Goal: Transaction & Acquisition: Purchase product/service

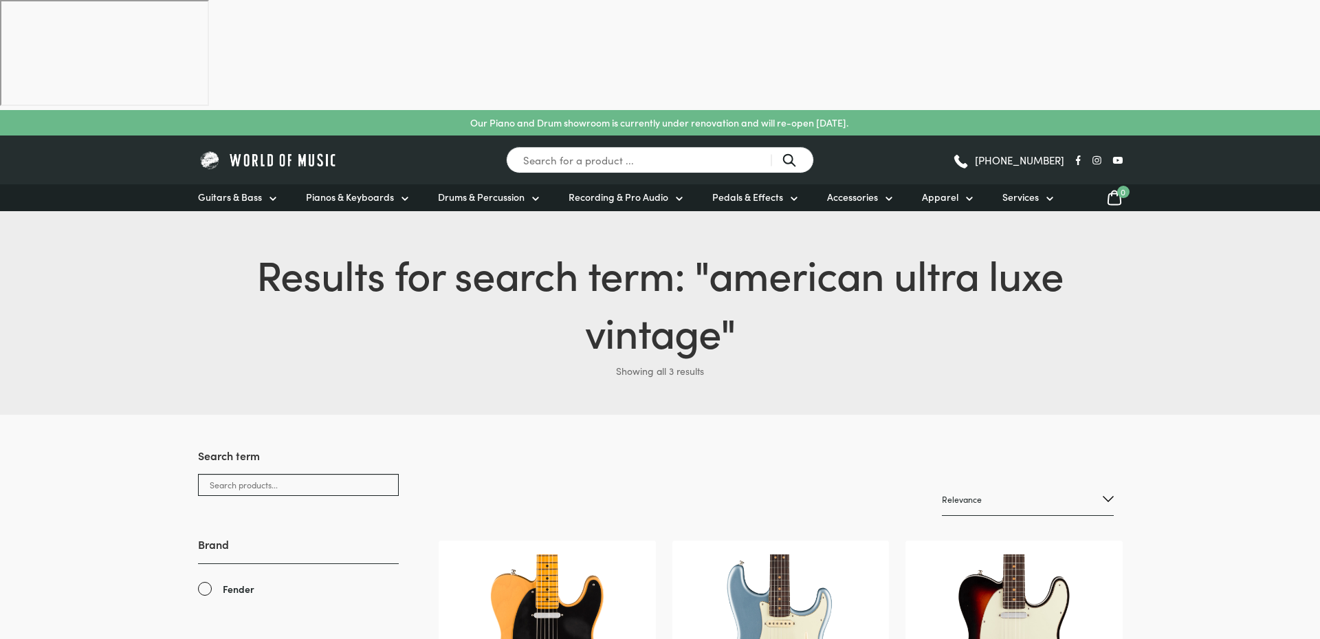
drag, startPoint x: 312, startPoint y: 34, endPoint x: 309, endPoint y: 45, distance: 12.0
click at [311, 135] on div "Search for a product ... (03) 9557 8600" at bounding box center [660, 159] width 925 height 49
click at [309, 149] on img at bounding box center [268, 159] width 141 height 21
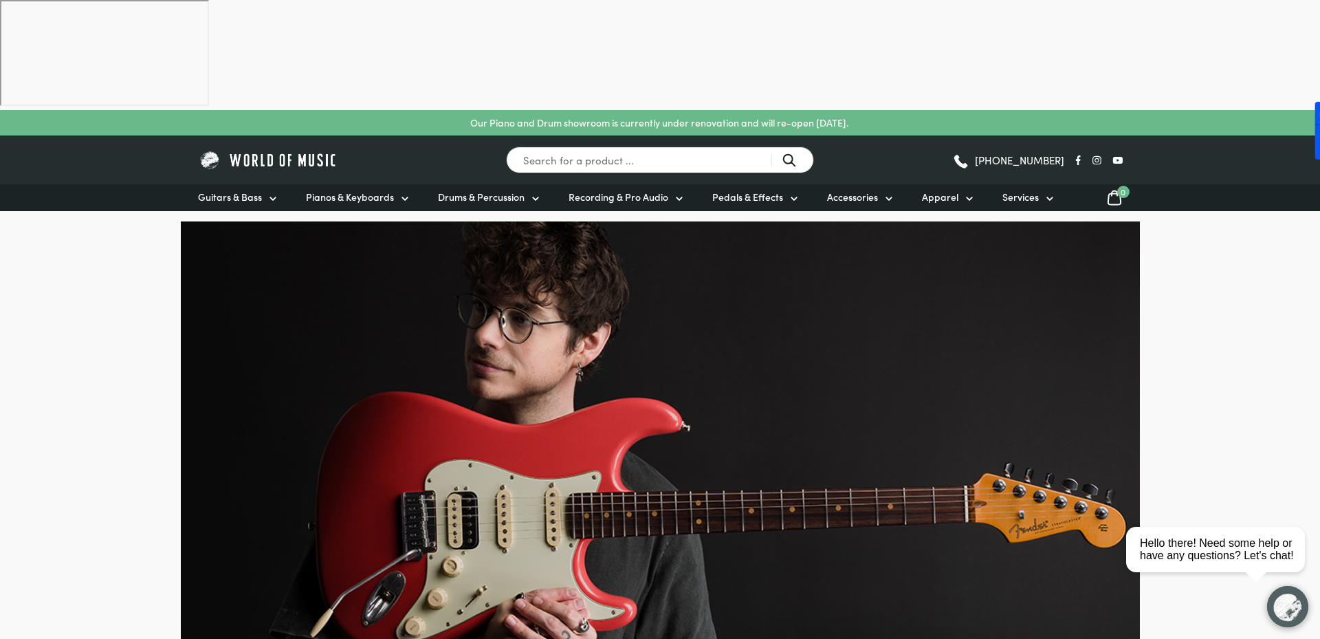
click at [1271, 587] on div at bounding box center [1287, 606] width 41 height 41
click at [1294, 604] on img "button" at bounding box center [1287, 606] width 41 height 41
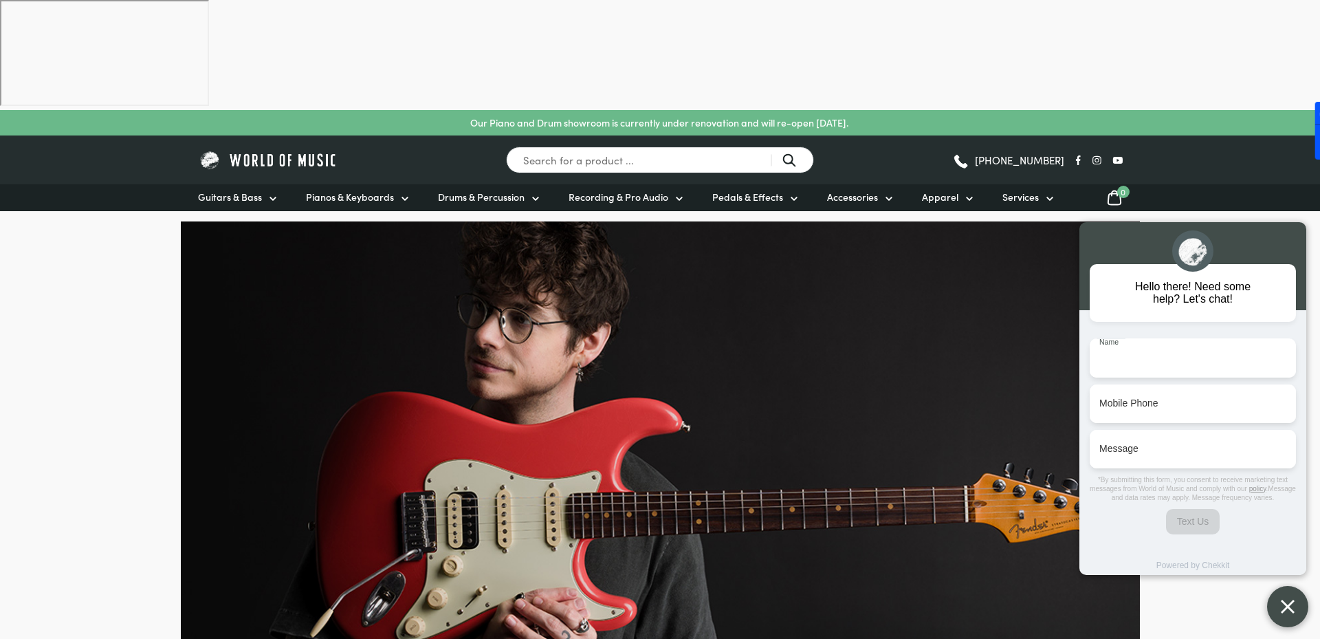
click at [1279, 597] on button "button" at bounding box center [1287, 606] width 41 height 41
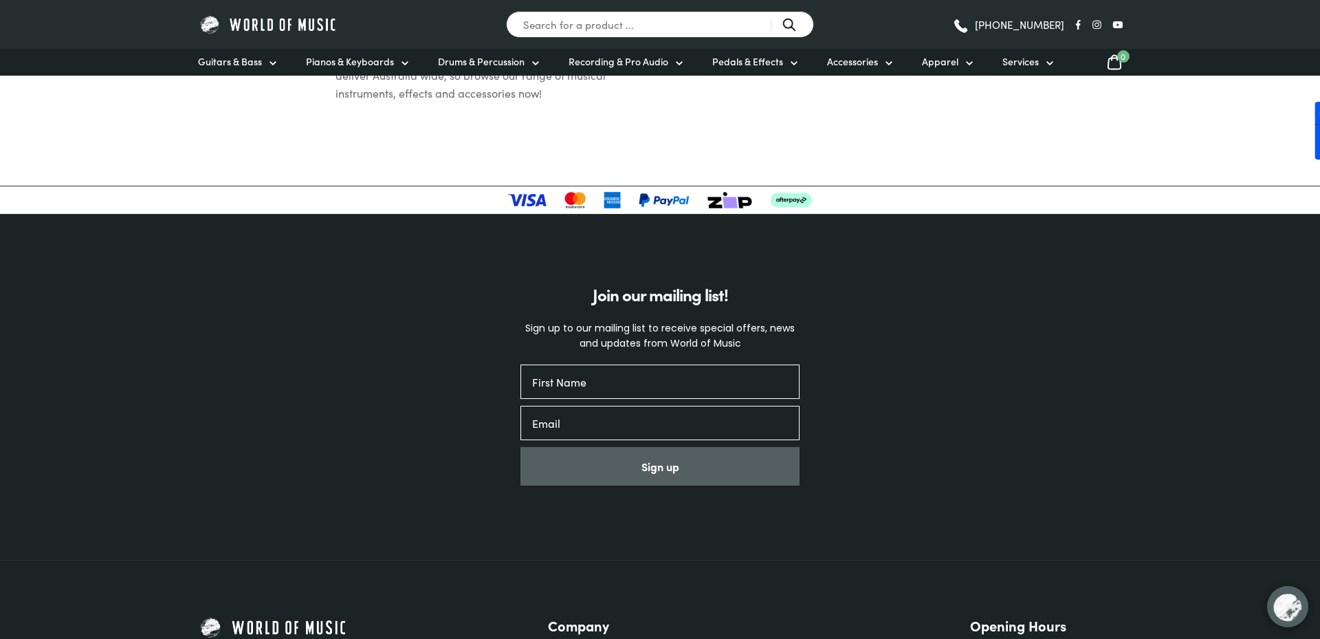
scroll to position [4526, 0]
